Goal: Find contact information: Find contact information

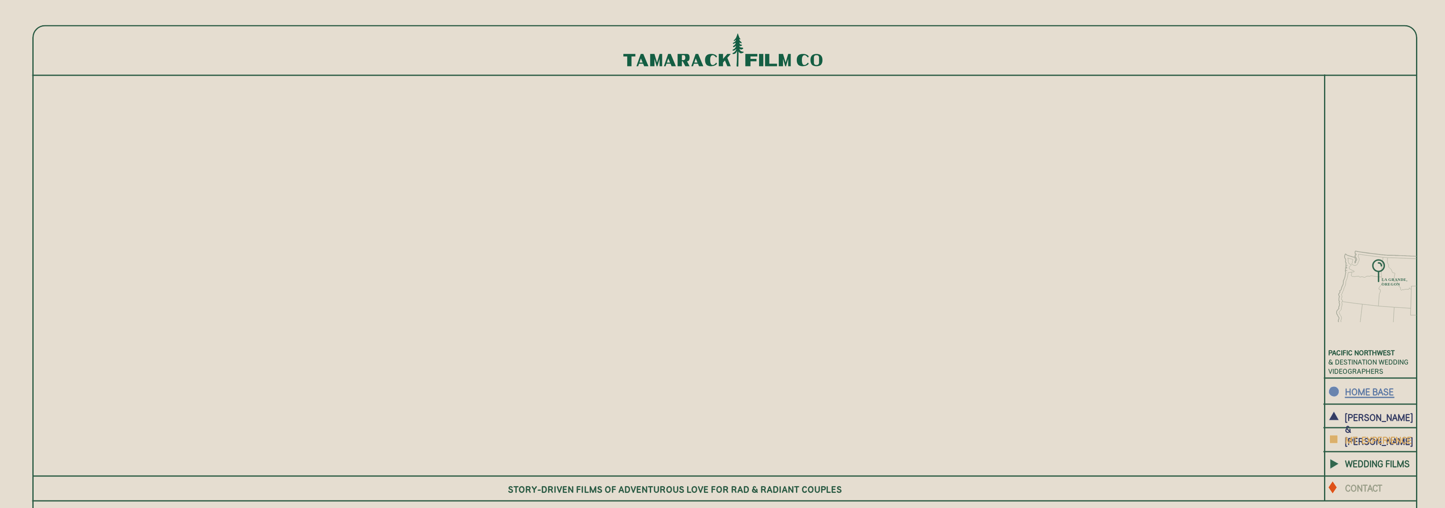
click at [1375, 488] on b "CONTACT" at bounding box center [1363, 487] width 37 height 11
